Goal: Find specific page/section: Find specific page/section

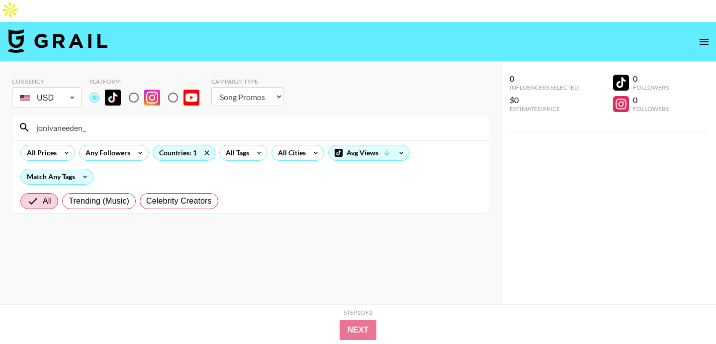
select select "Song"
click at [125, 119] on input "jonivaneeden_" at bounding box center [256, 127] width 453 height 16
paste input "fiachrajoyce"
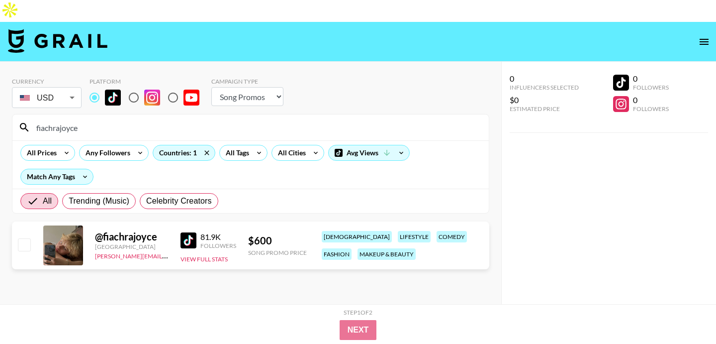
type input "fiachrajoyce"
click at [134, 87] on input "radio" at bounding box center [133, 97] width 21 height 21
radio input "true"
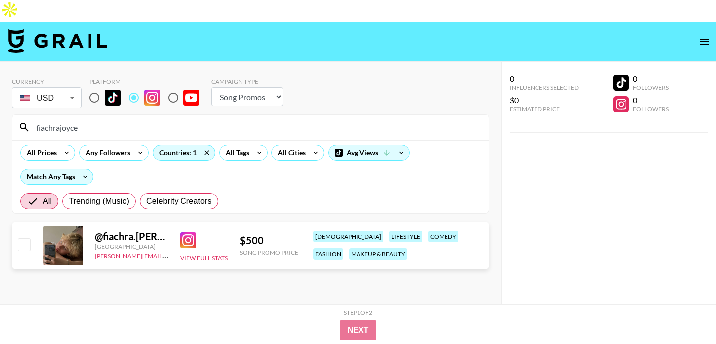
click at [186, 232] on img at bounding box center [189, 240] width 16 height 16
click at [96, 87] on input "radio" at bounding box center [94, 97] width 21 height 21
radio input "true"
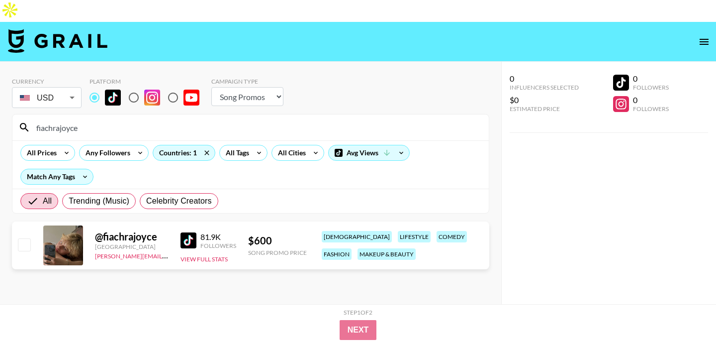
click at [188, 232] on img at bounding box center [189, 240] width 16 height 16
